Goal: Task Accomplishment & Management: Use online tool/utility

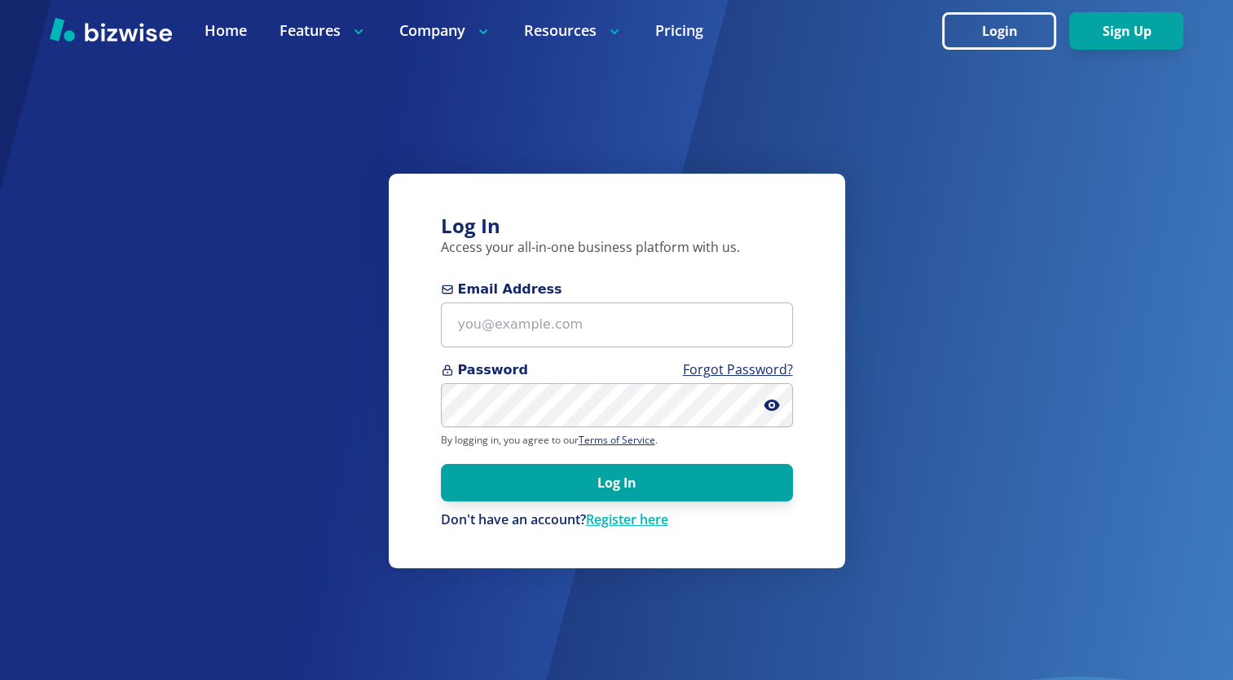
type input "[PERSON_NAME][EMAIL_ADDRESS][PERSON_NAME][DOMAIN_NAME]"
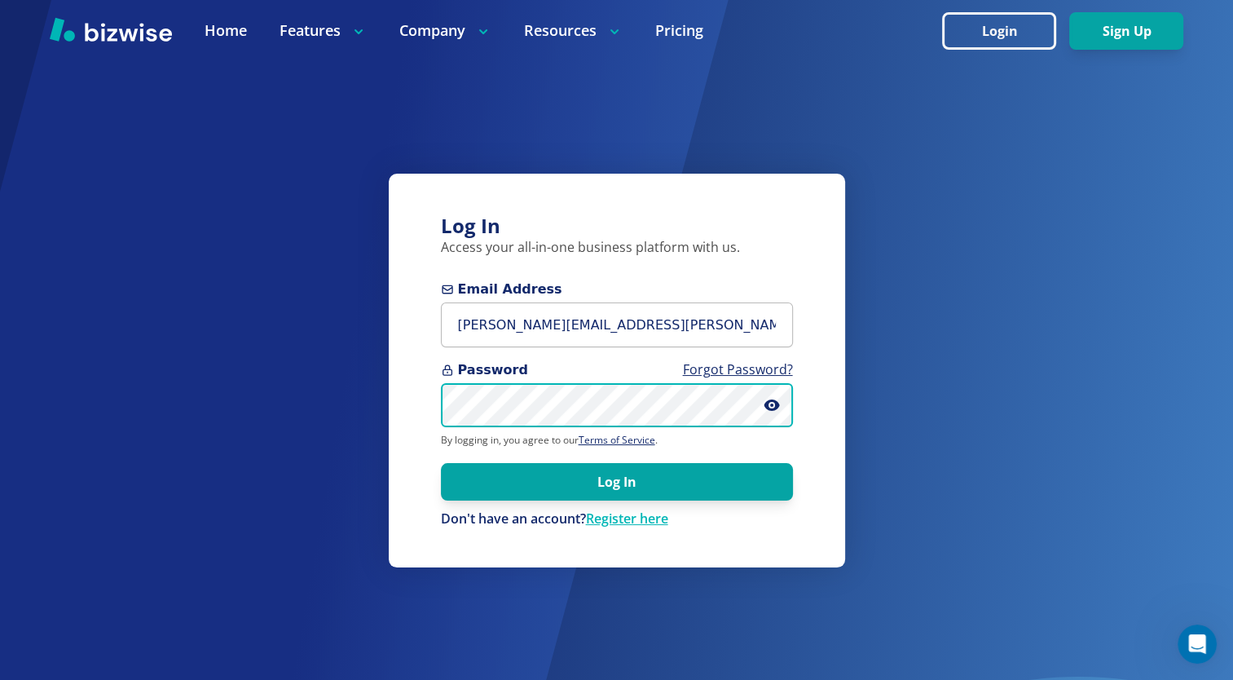
click at [441, 463] on button "Log In" at bounding box center [617, 481] width 352 height 37
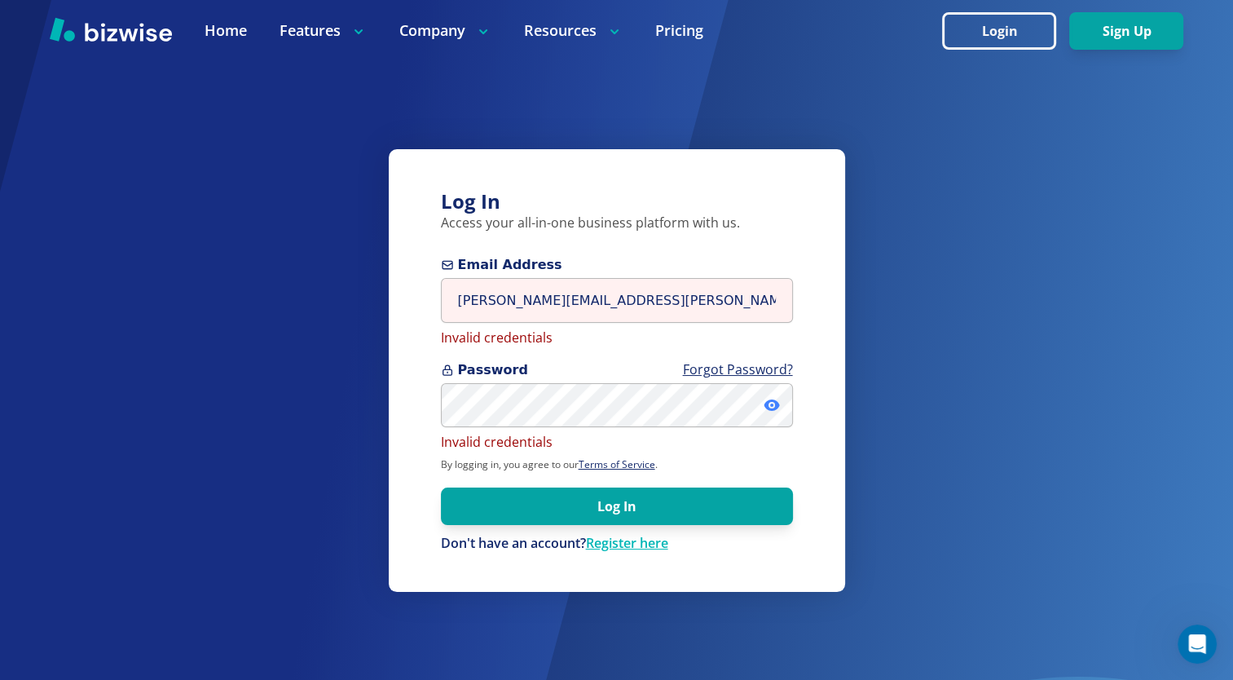
click at [773, 403] on icon at bounding box center [771, 404] width 15 height 11
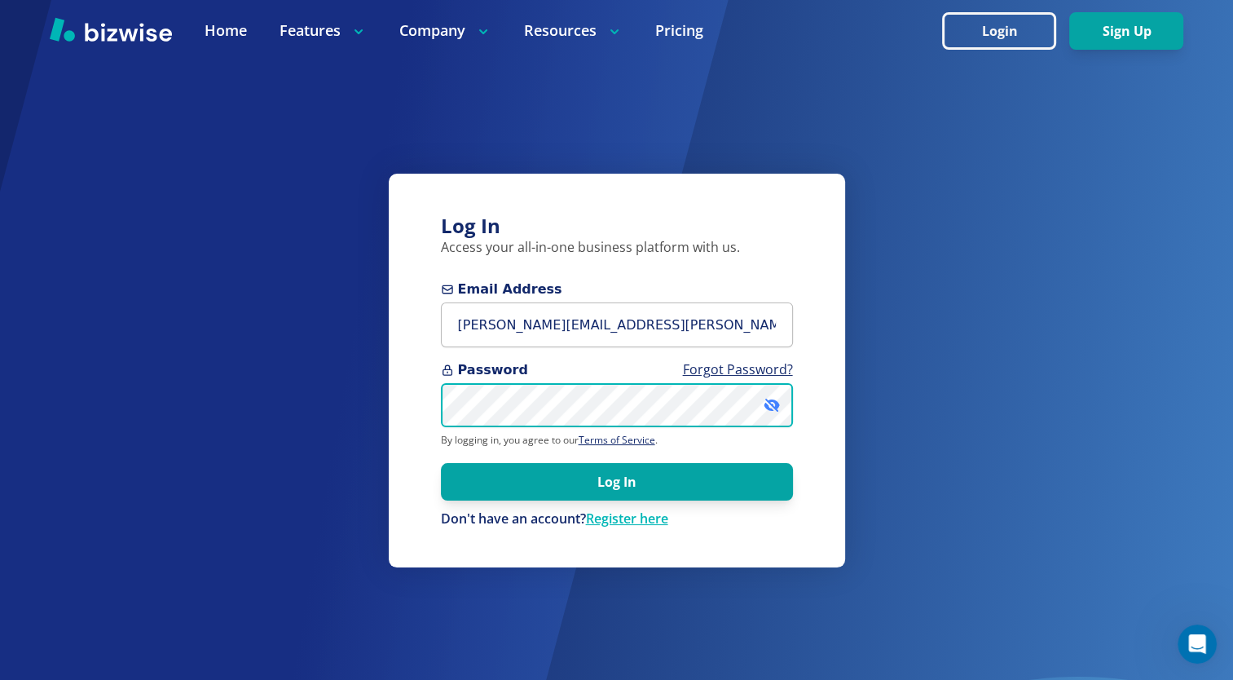
click at [441, 463] on button "Log In" at bounding box center [617, 481] width 352 height 37
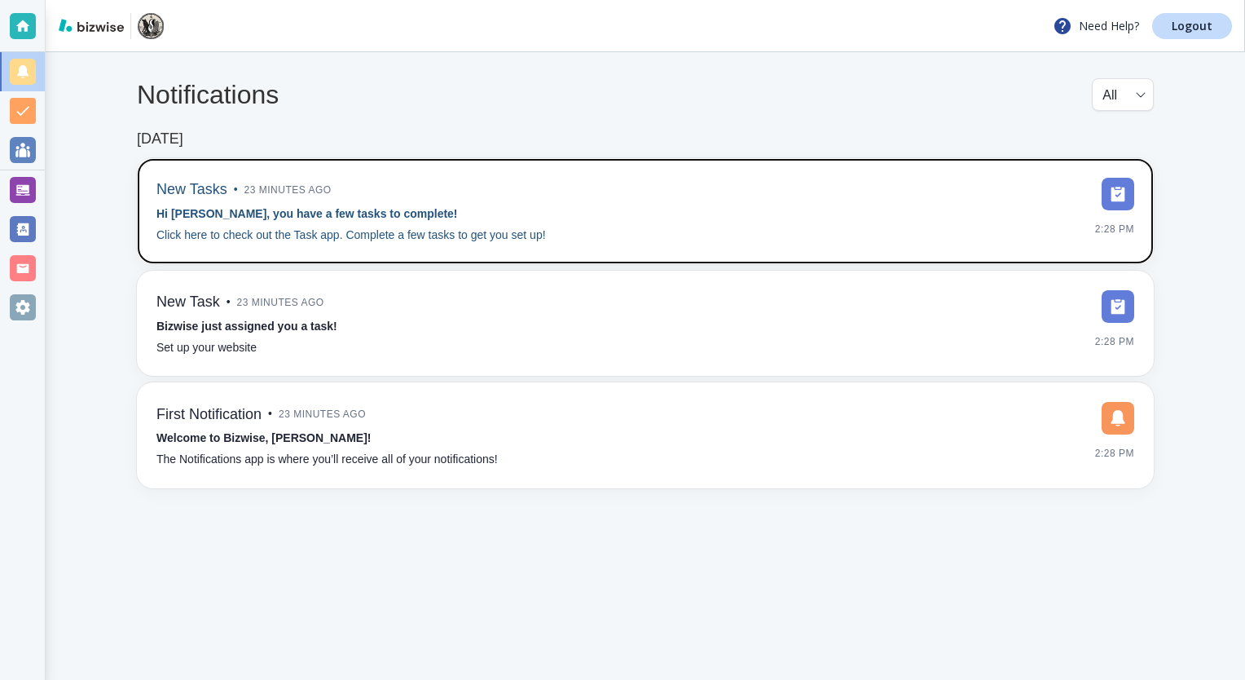
click at [240, 212] on strong "Hi [PERSON_NAME], you have a few tasks to complete!" at bounding box center [307, 213] width 302 height 13
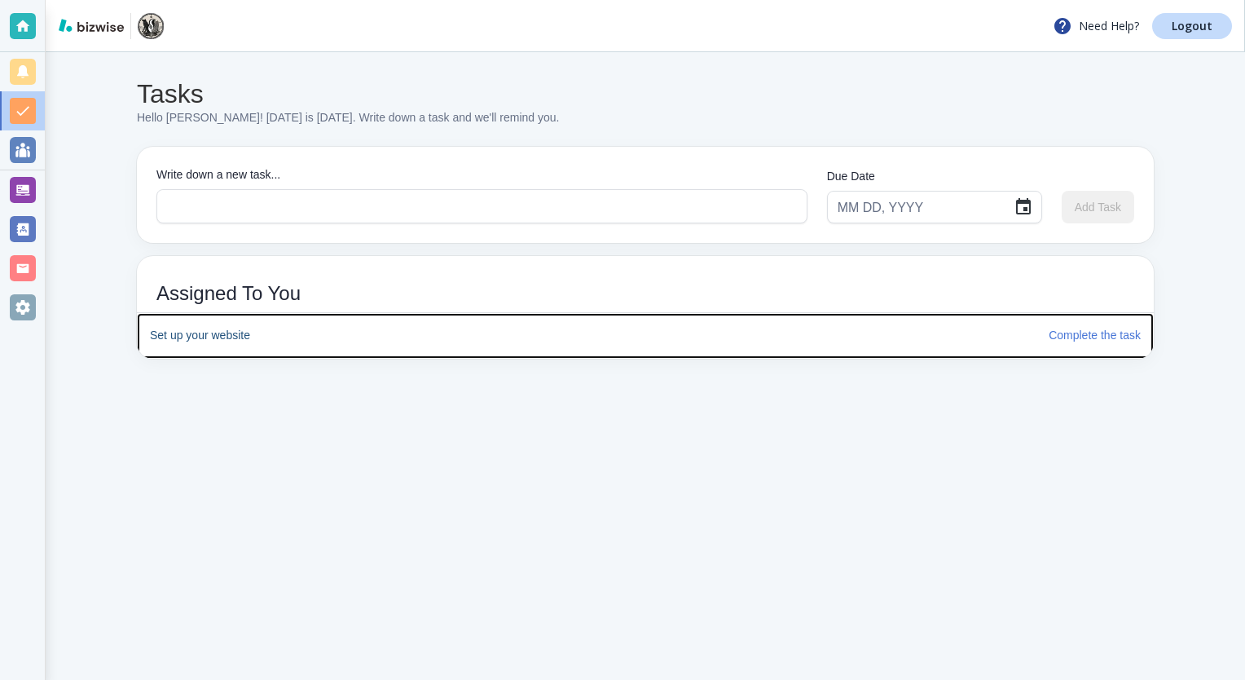
click at [217, 338] on h6 "Set up your website" at bounding box center [593, 336] width 886 height 18
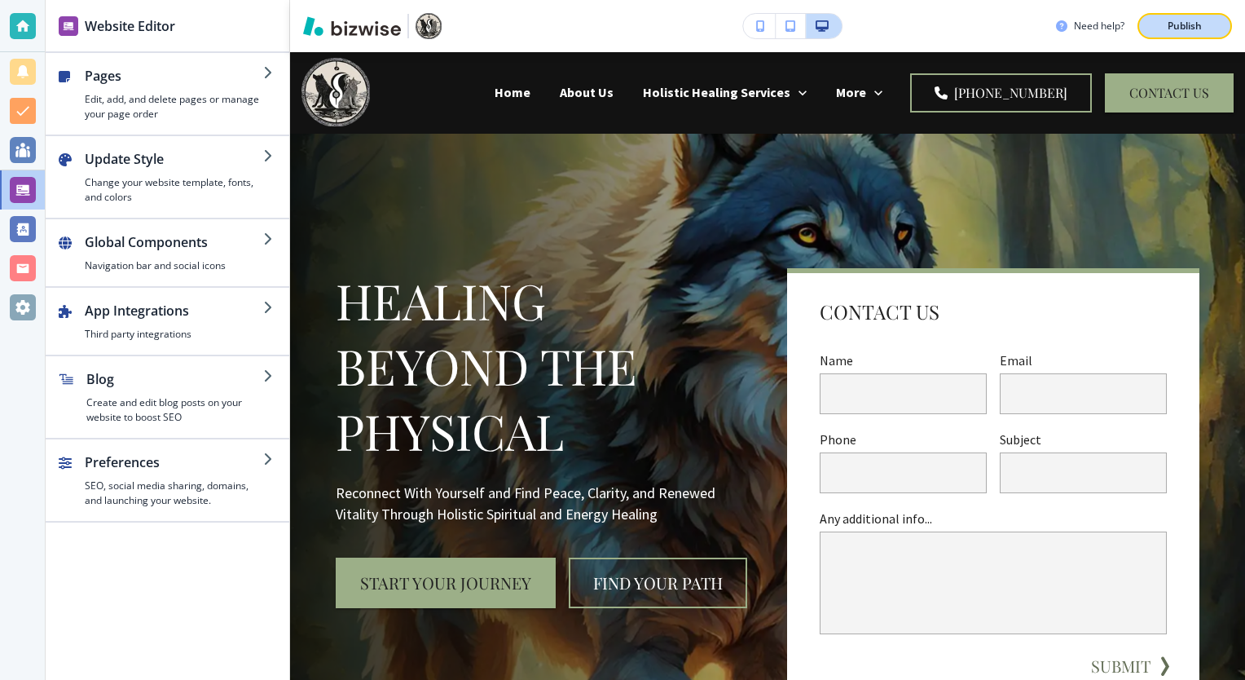
click at [1200, 31] on p "Publish" at bounding box center [1185, 26] width 34 height 15
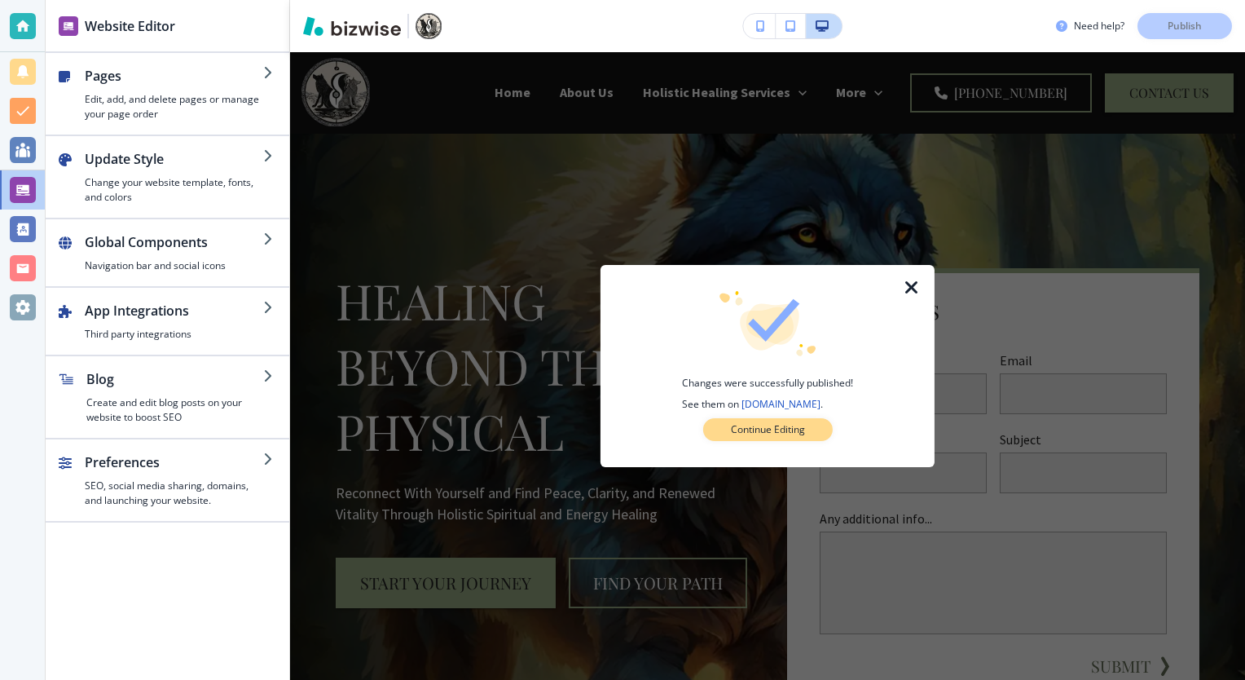
click at [775, 433] on p "Continue Editing" at bounding box center [768, 429] width 74 height 15
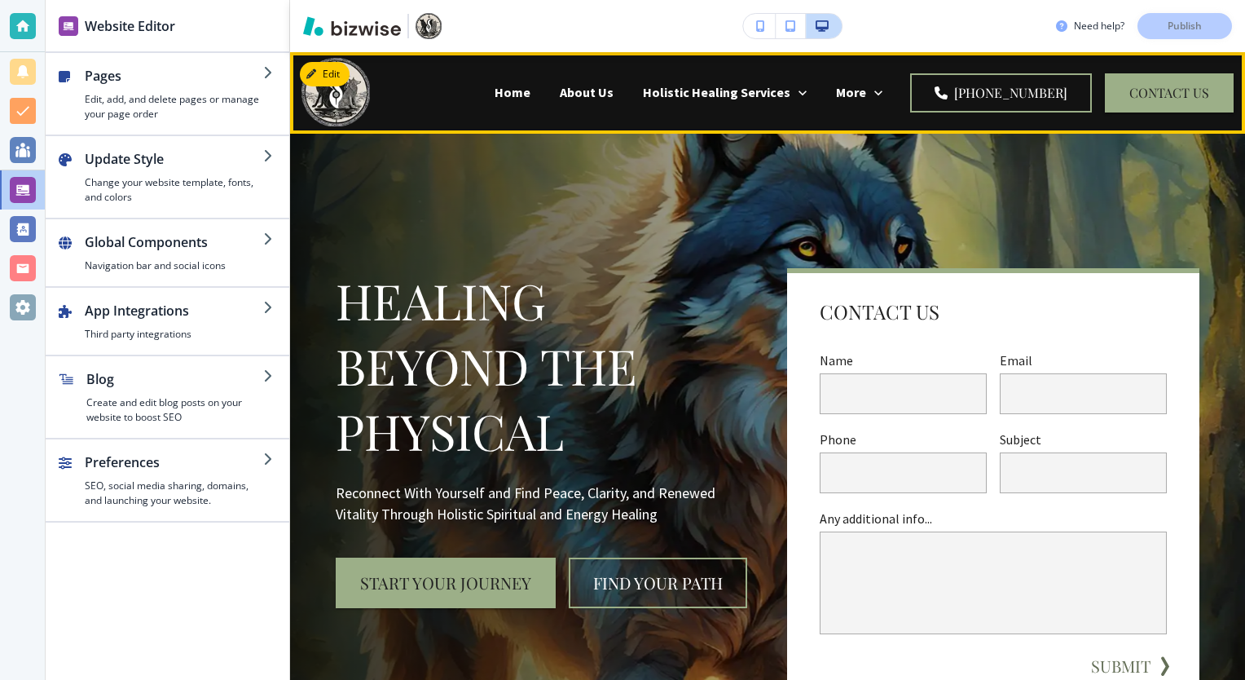
click at [484, 148] on p "Testimonials" at bounding box center [445, 157] width 78 height 19
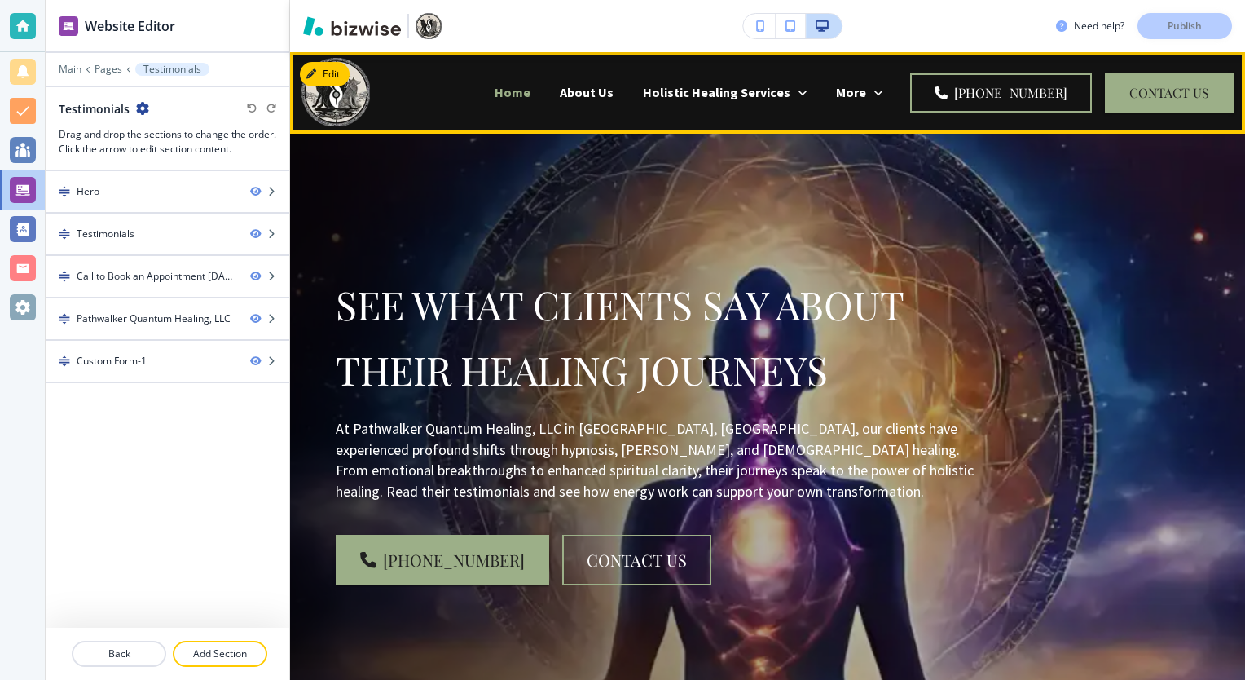
click at [495, 96] on p "Home" at bounding box center [513, 92] width 36 height 19
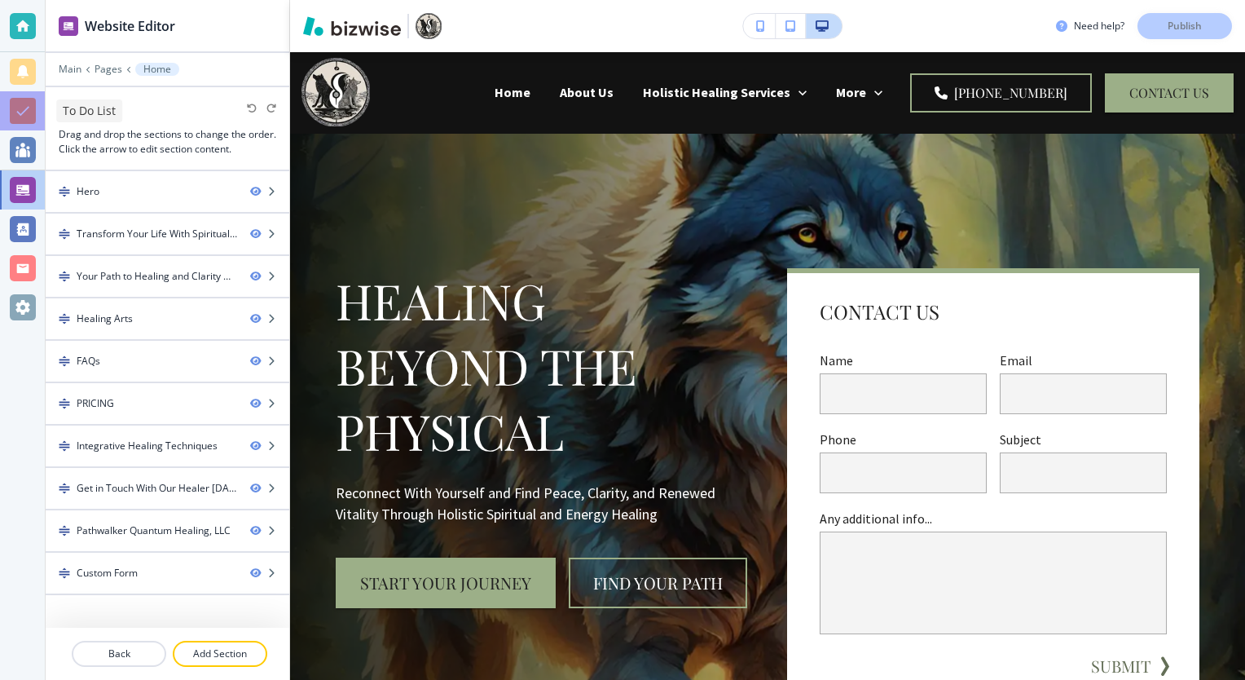
click at [27, 110] on div at bounding box center [23, 111] width 26 height 26
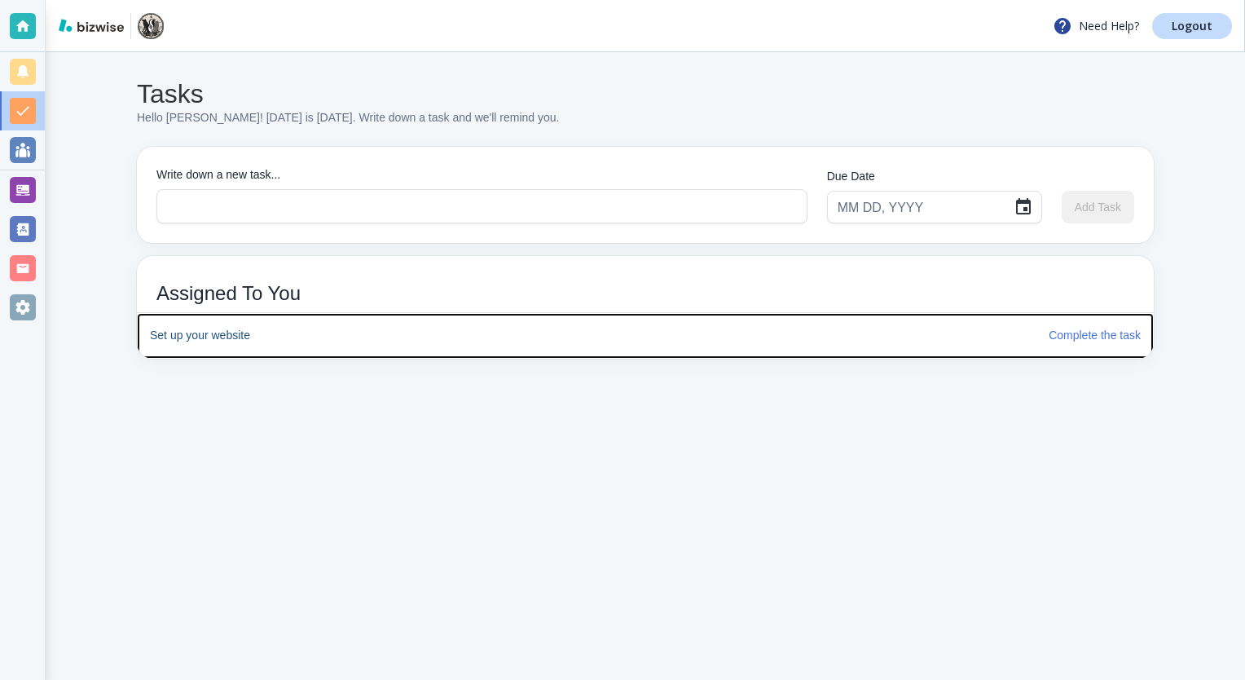
click at [1097, 337] on h6 "Complete the task" at bounding box center [1095, 336] width 92 height 18
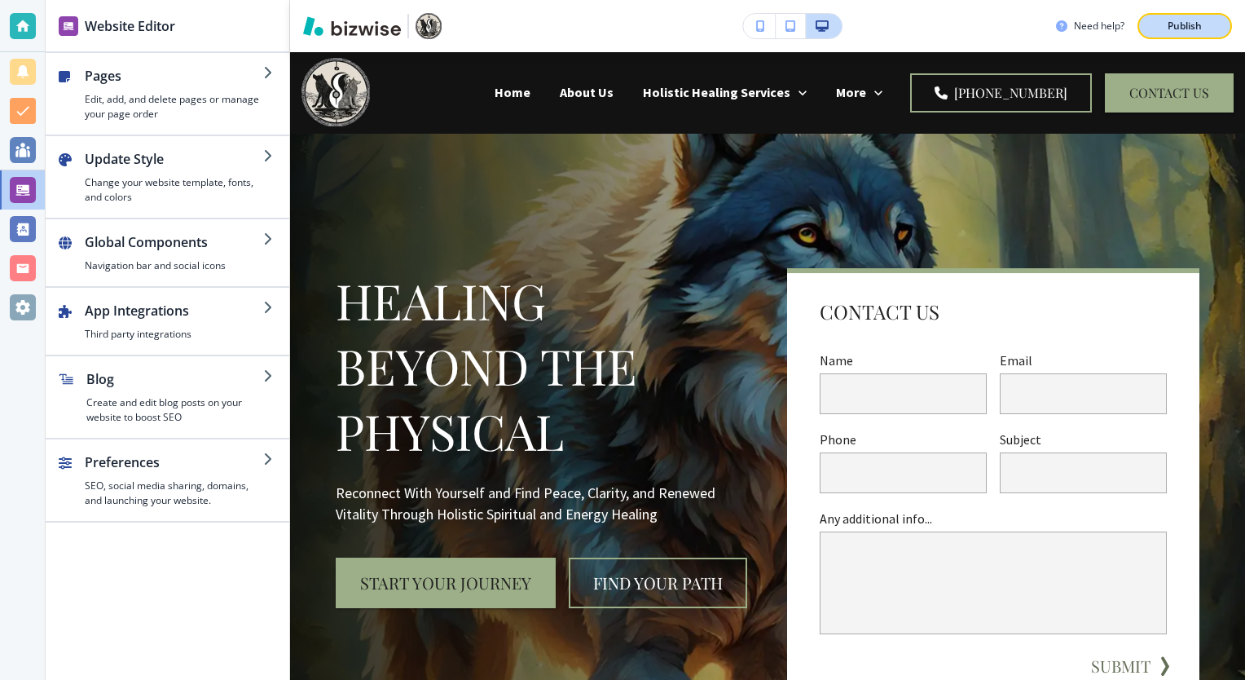
click at [1200, 33] on button "Publish" at bounding box center [1185, 26] width 95 height 26
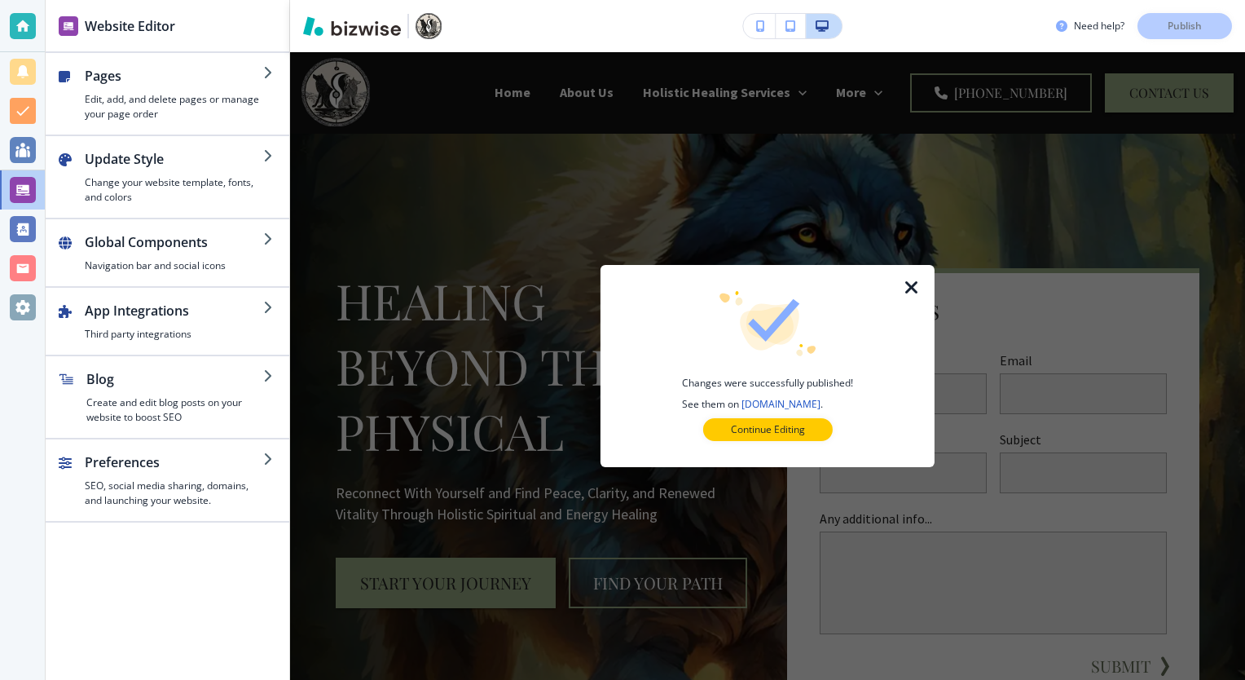
click at [786, 432] on p "Continue Editing" at bounding box center [768, 429] width 74 height 15
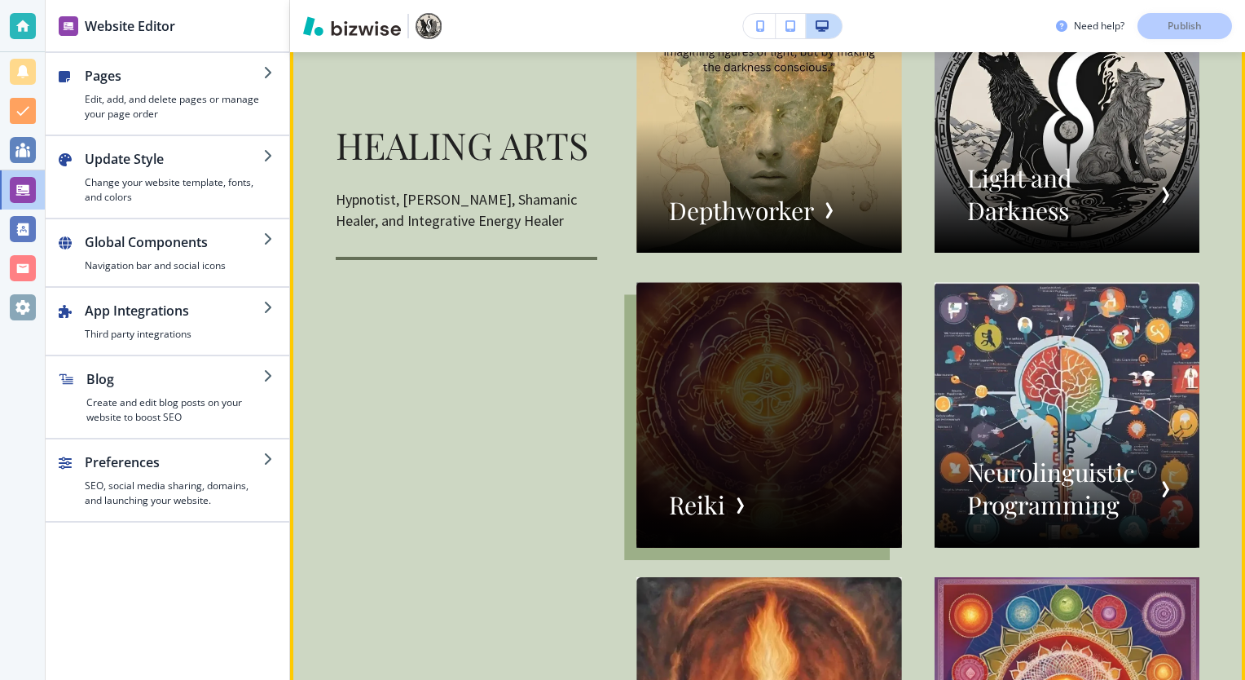
scroll to position [2781, 0]
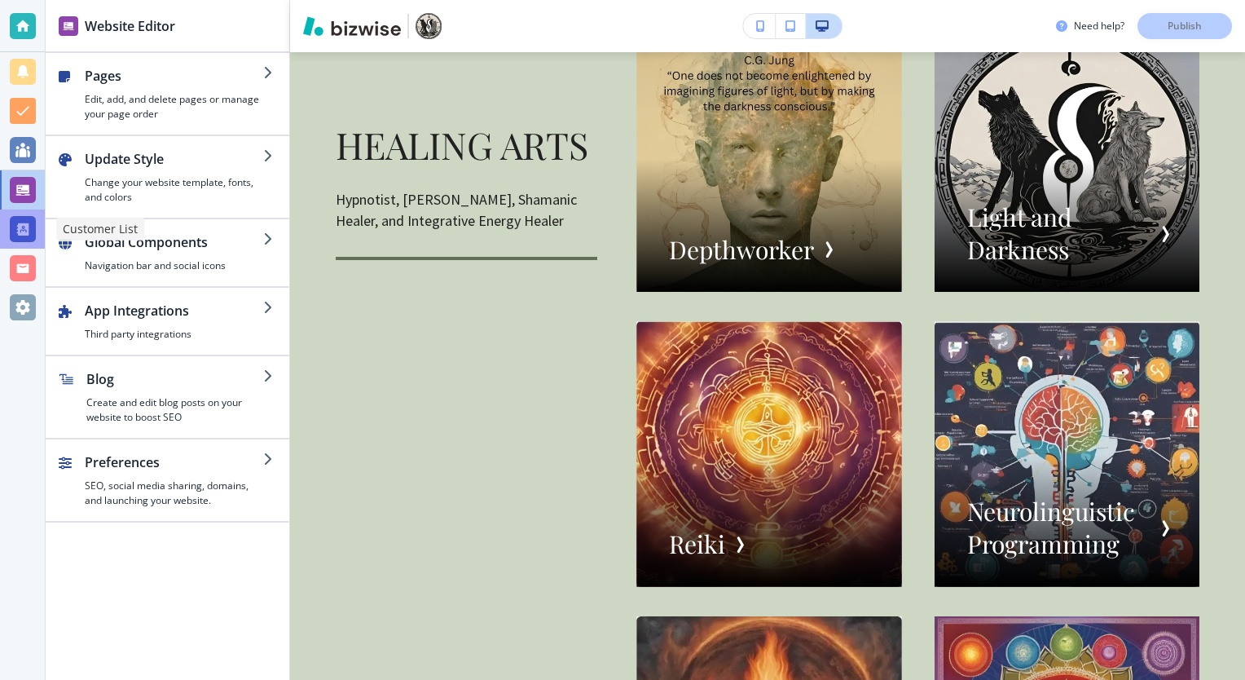
click at [27, 227] on div at bounding box center [23, 229] width 26 height 26
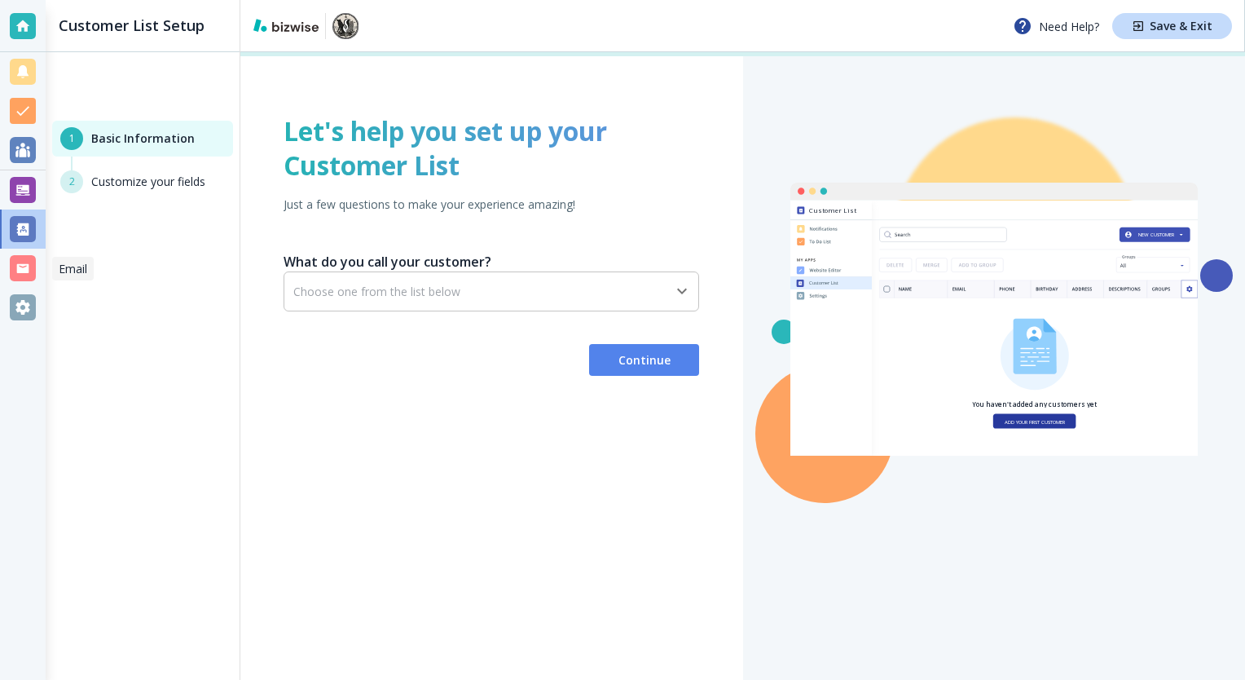
click at [20, 264] on div at bounding box center [23, 268] width 26 height 26
